Goal: Book appointment/travel/reservation

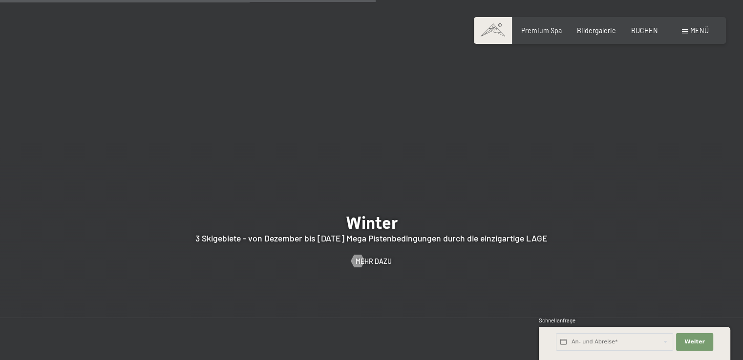
scroll to position [2344, 0]
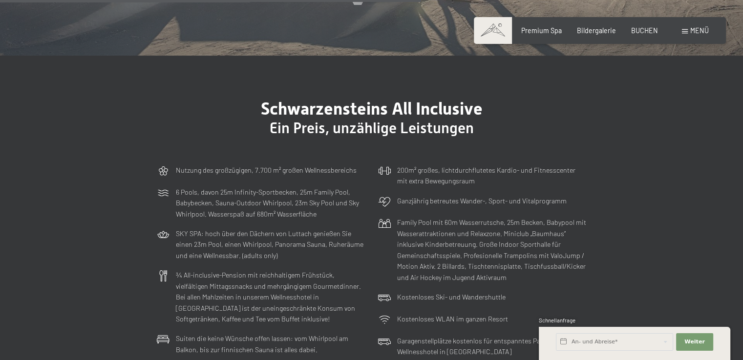
click at [696, 29] on span "Menü" at bounding box center [699, 30] width 19 height 8
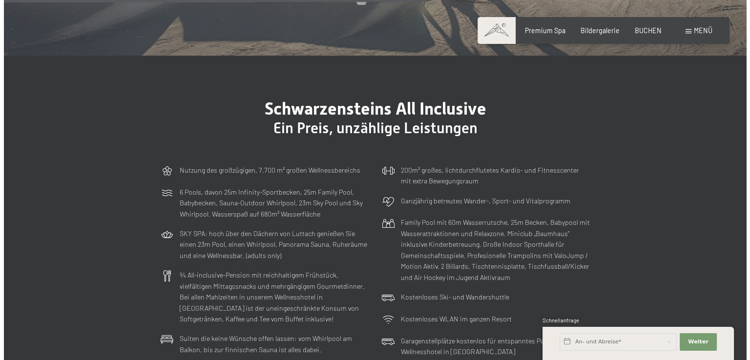
scroll to position [2357, 0]
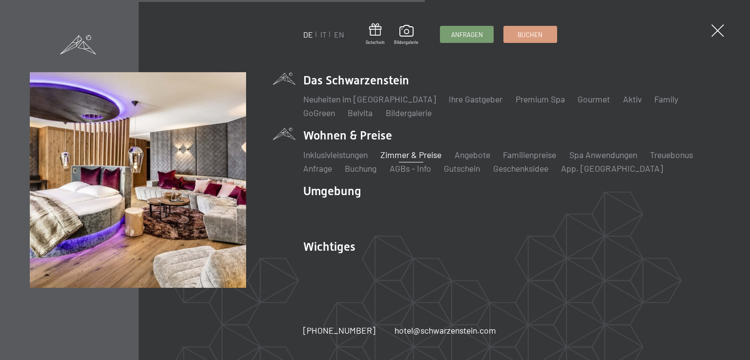
click at [416, 155] on link "Zimmer & Preise" at bounding box center [410, 154] width 61 height 11
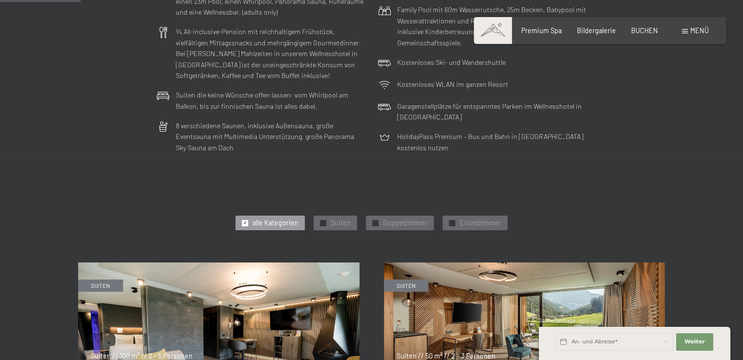
scroll to position [325, 0]
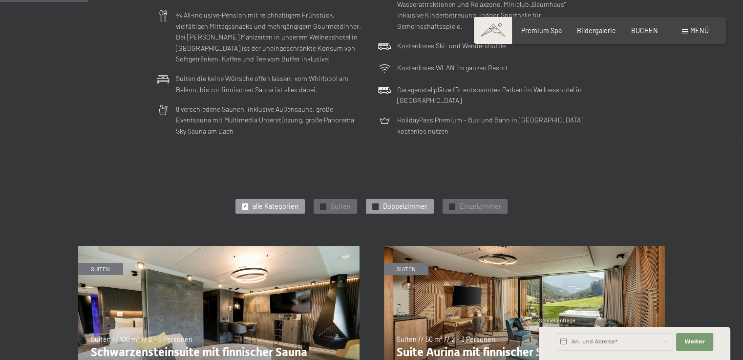
click at [399, 205] on span "Doppelzimmer" at bounding box center [405, 207] width 44 height 10
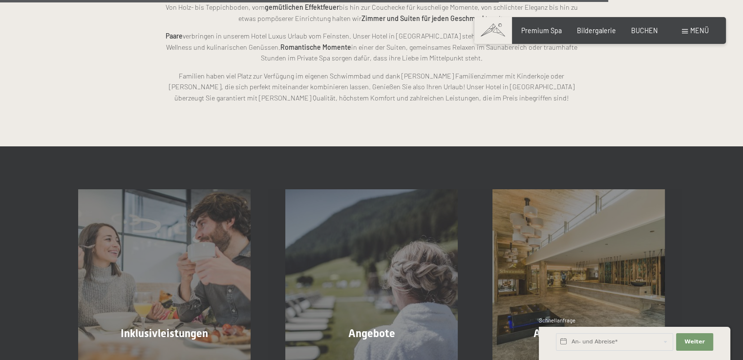
scroll to position [1563, 0]
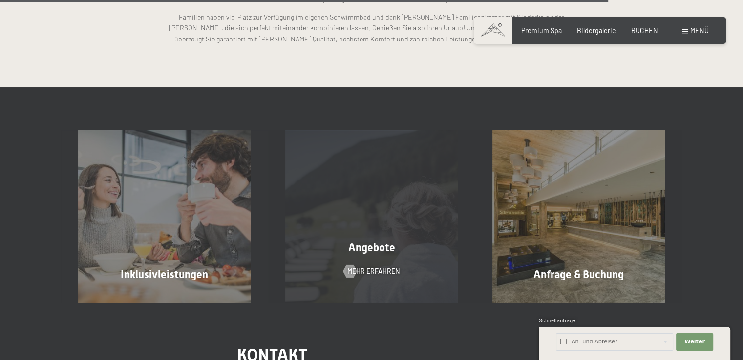
click at [375, 224] on div "Angebote Mehr erfahren" at bounding box center [371, 216] width 207 height 172
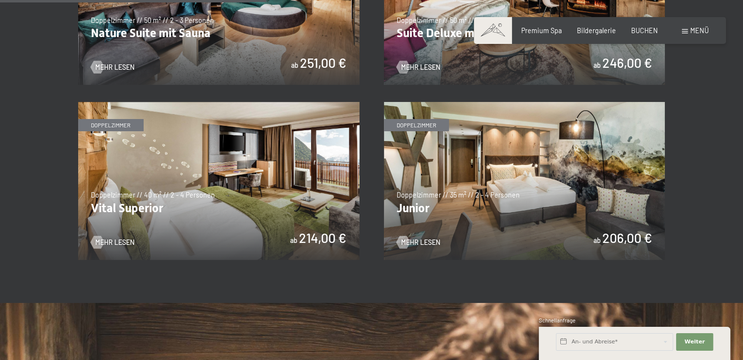
scroll to position [582, 0]
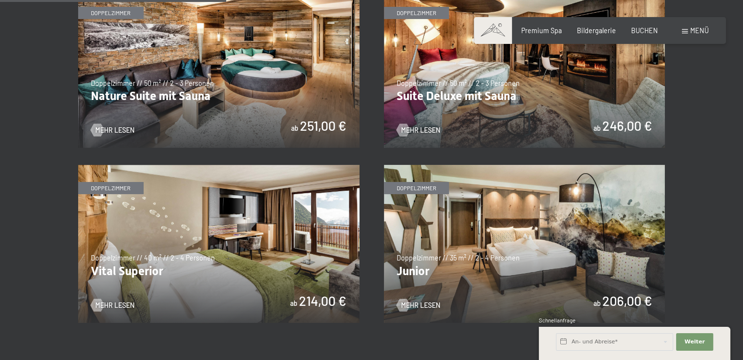
click at [499, 237] on img at bounding box center [524, 244] width 281 height 158
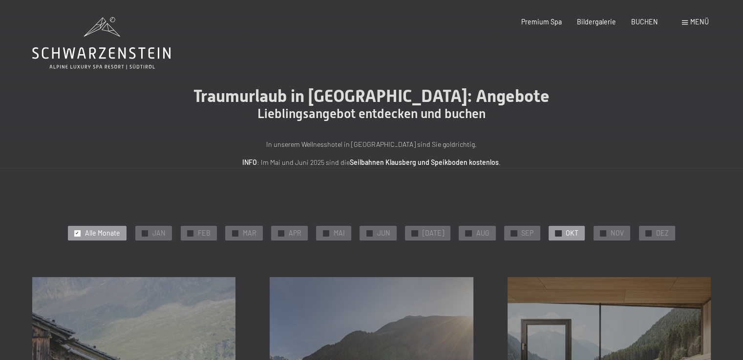
click at [558, 231] on div "✓ OKT" at bounding box center [567, 233] width 36 height 15
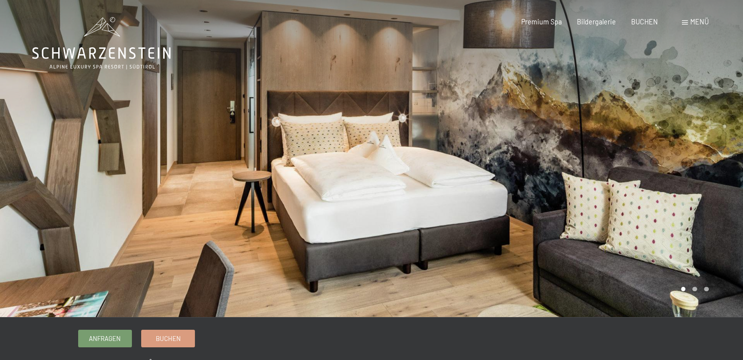
click at [632, 163] on div at bounding box center [558, 158] width 372 height 317
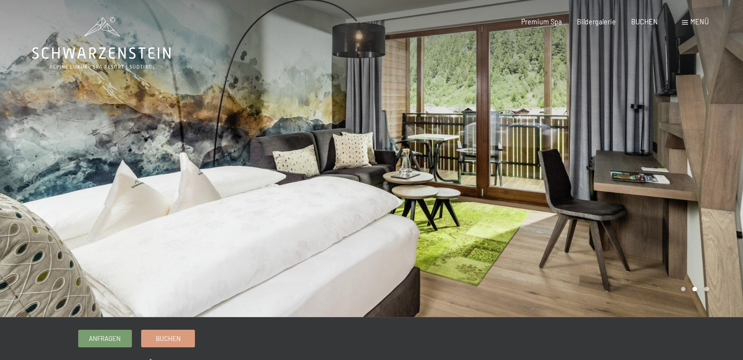
click at [632, 163] on div at bounding box center [558, 158] width 372 height 317
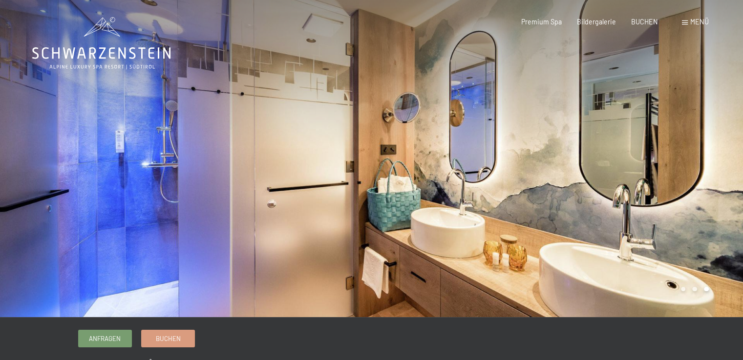
click at [632, 163] on div at bounding box center [558, 158] width 372 height 317
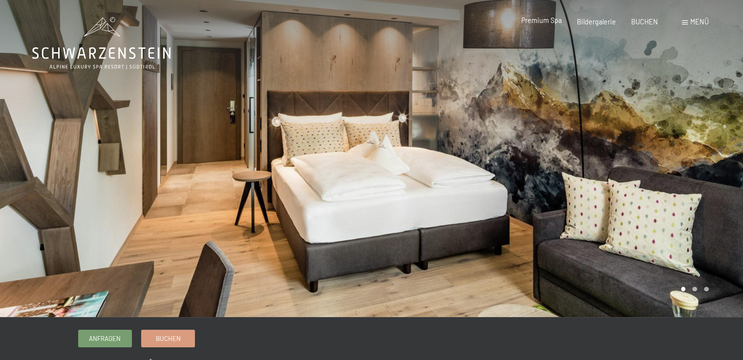
click at [536, 21] on span "Premium Spa" at bounding box center [541, 20] width 41 height 8
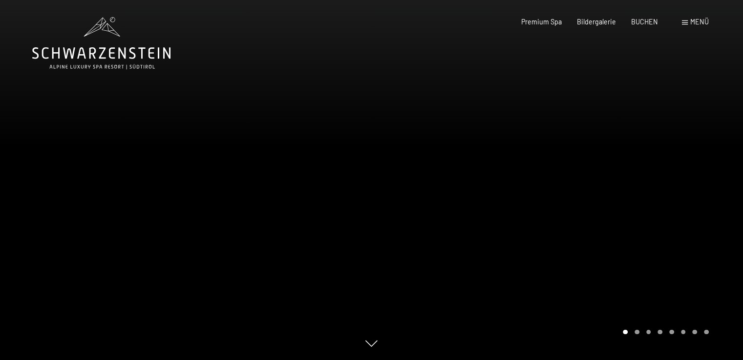
click at [569, 207] on div at bounding box center [558, 180] width 372 height 360
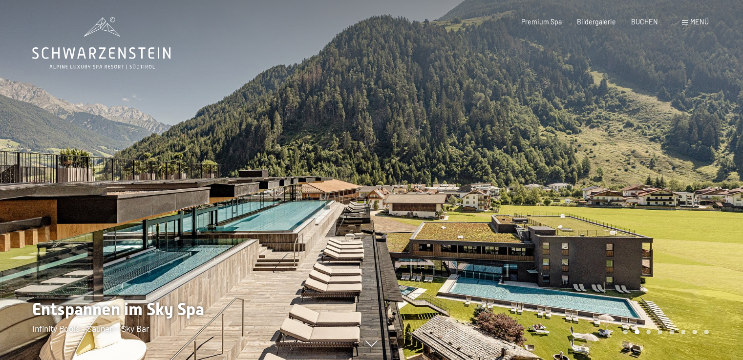
click at [514, 217] on div at bounding box center [558, 180] width 372 height 360
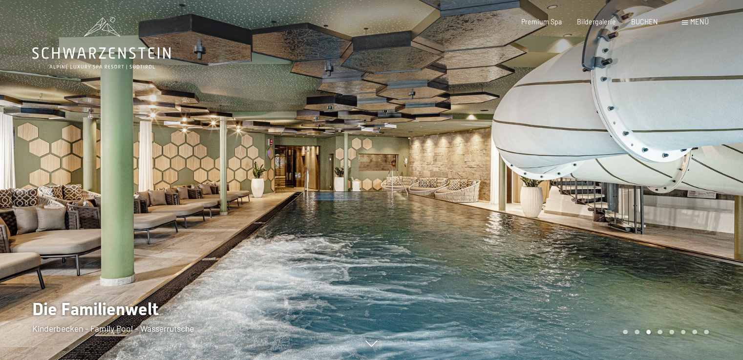
click at [653, 221] on div at bounding box center [558, 180] width 372 height 360
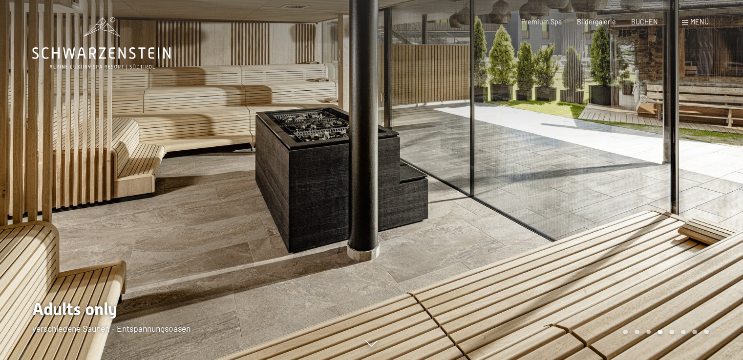
click at [653, 221] on div at bounding box center [558, 180] width 372 height 360
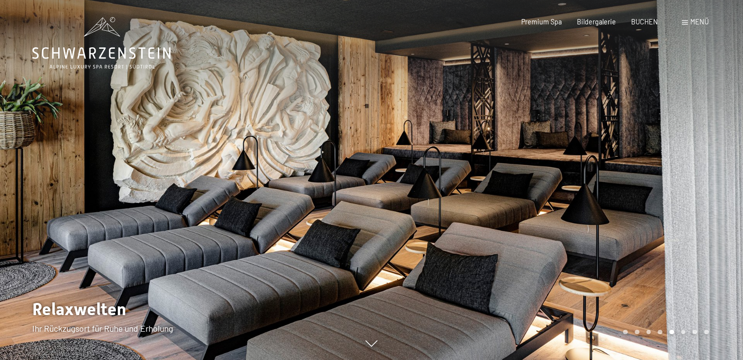
click at [653, 221] on div at bounding box center [558, 180] width 372 height 360
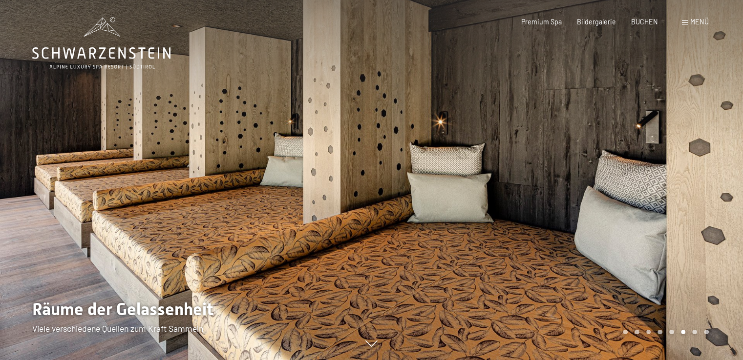
click at [653, 221] on div at bounding box center [558, 180] width 372 height 360
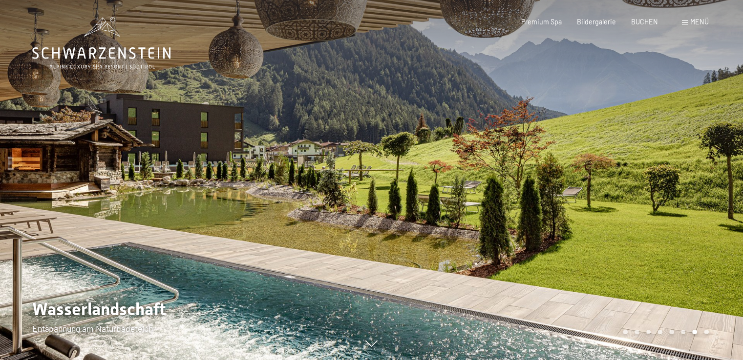
click at [653, 221] on div at bounding box center [558, 180] width 372 height 360
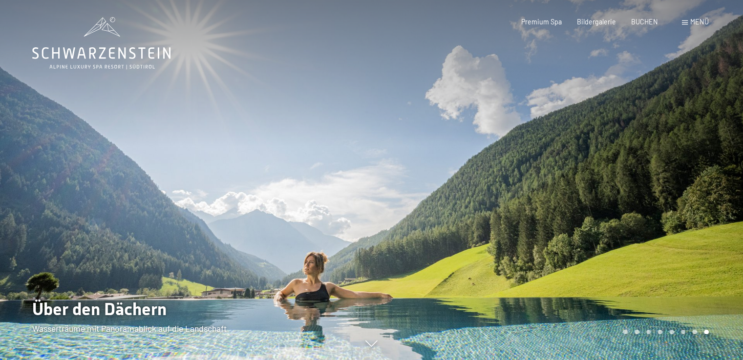
click at [653, 221] on div at bounding box center [558, 180] width 372 height 360
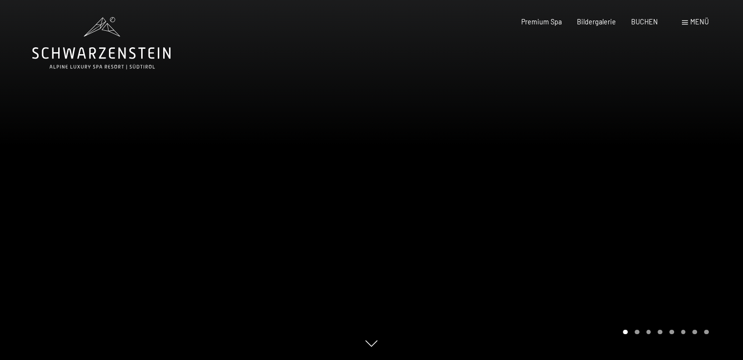
click at [653, 221] on div at bounding box center [558, 180] width 372 height 360
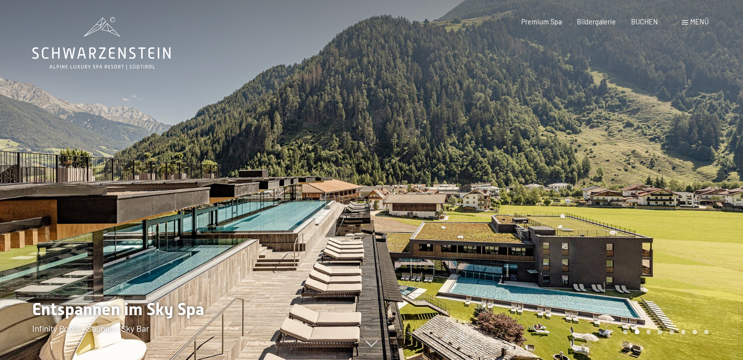
click at [653, 221] on div at bounding box center [558, 180] width 372 height 360
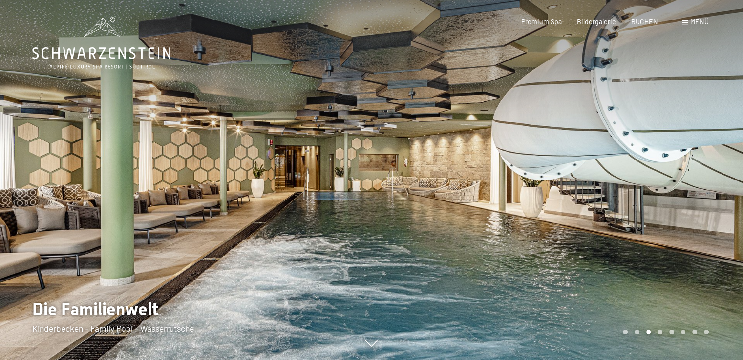
click at [653, 221] on div at bounding box center [558, 180] width 372 height 360
